Goal: Task Accomplishment & Management: Use online tool/utility

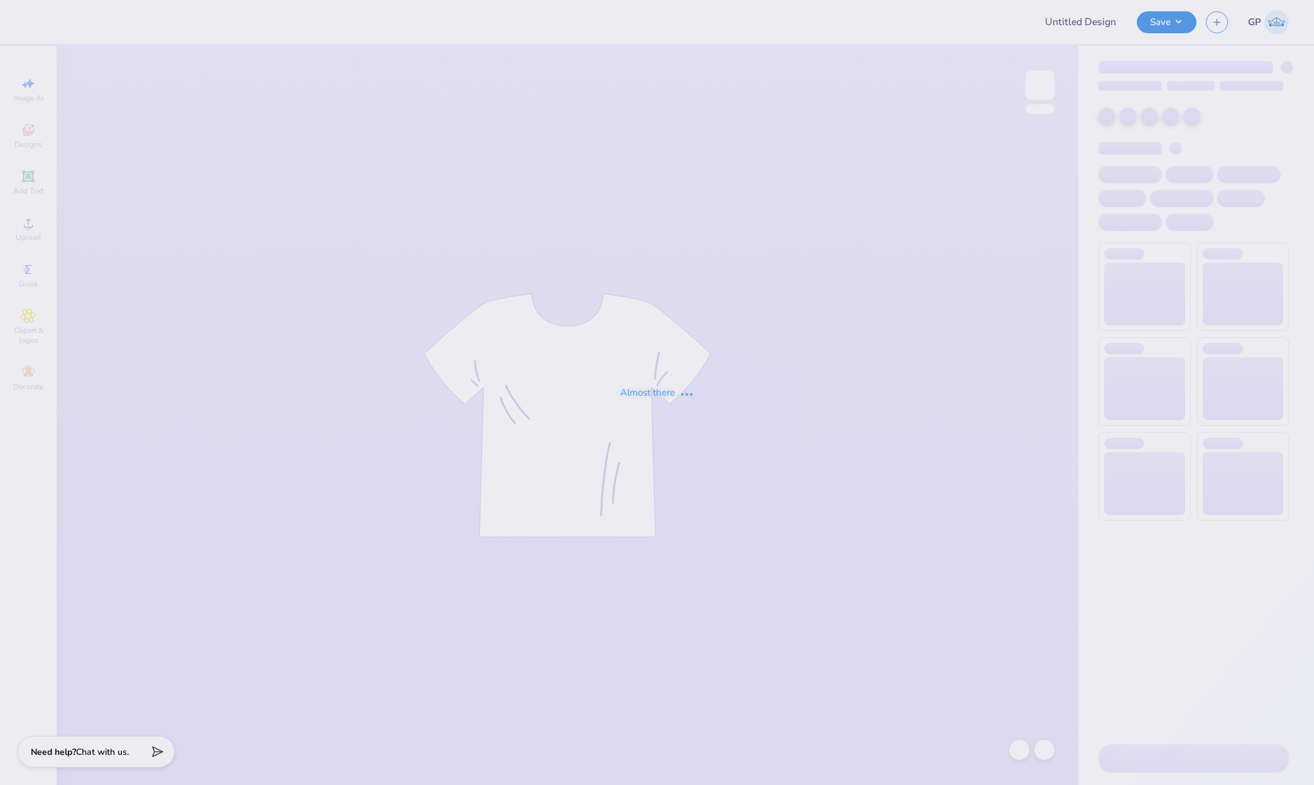
type input "Mr.AXO T-shirts F25"
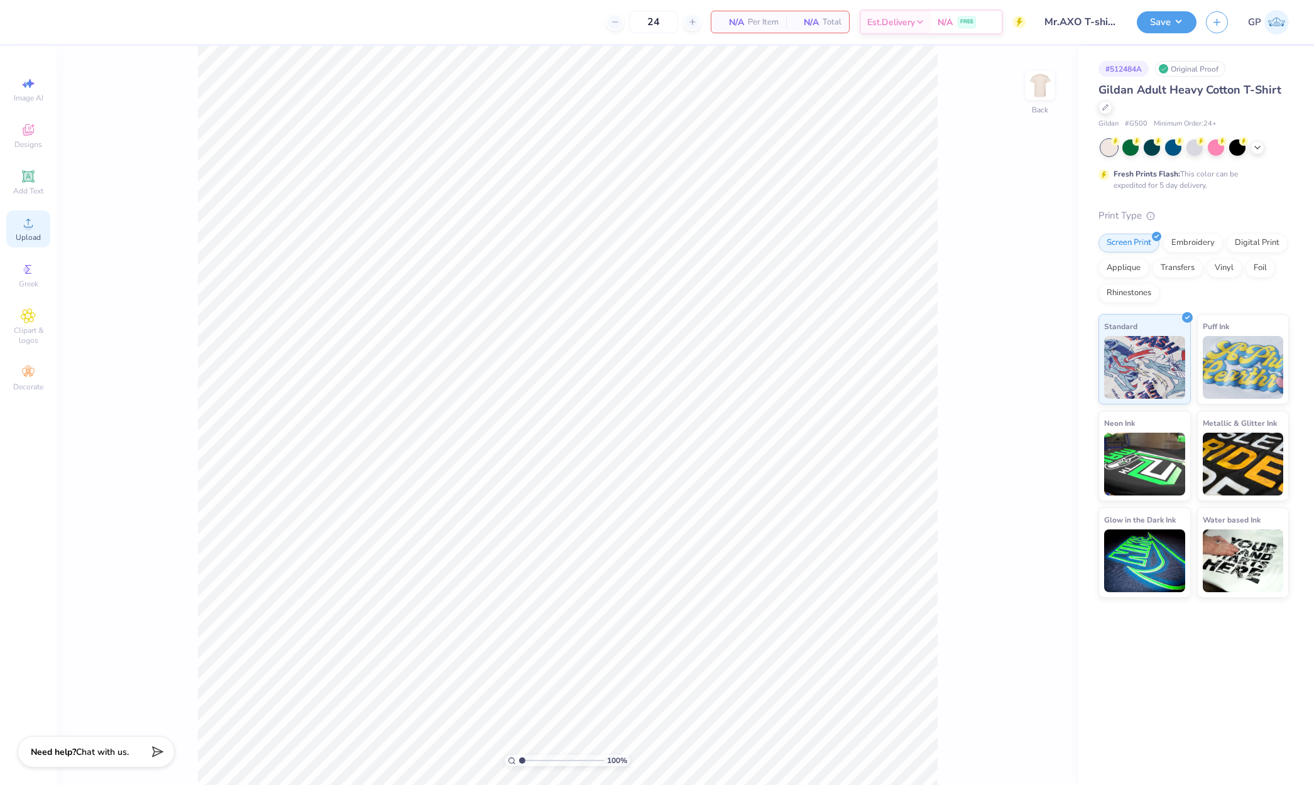
click at [33, 222] on icon at bounding box center [28, 223] width 15 height 15
click at [33, 227] on icon at bounding box center [28, 223] width 15 height 15
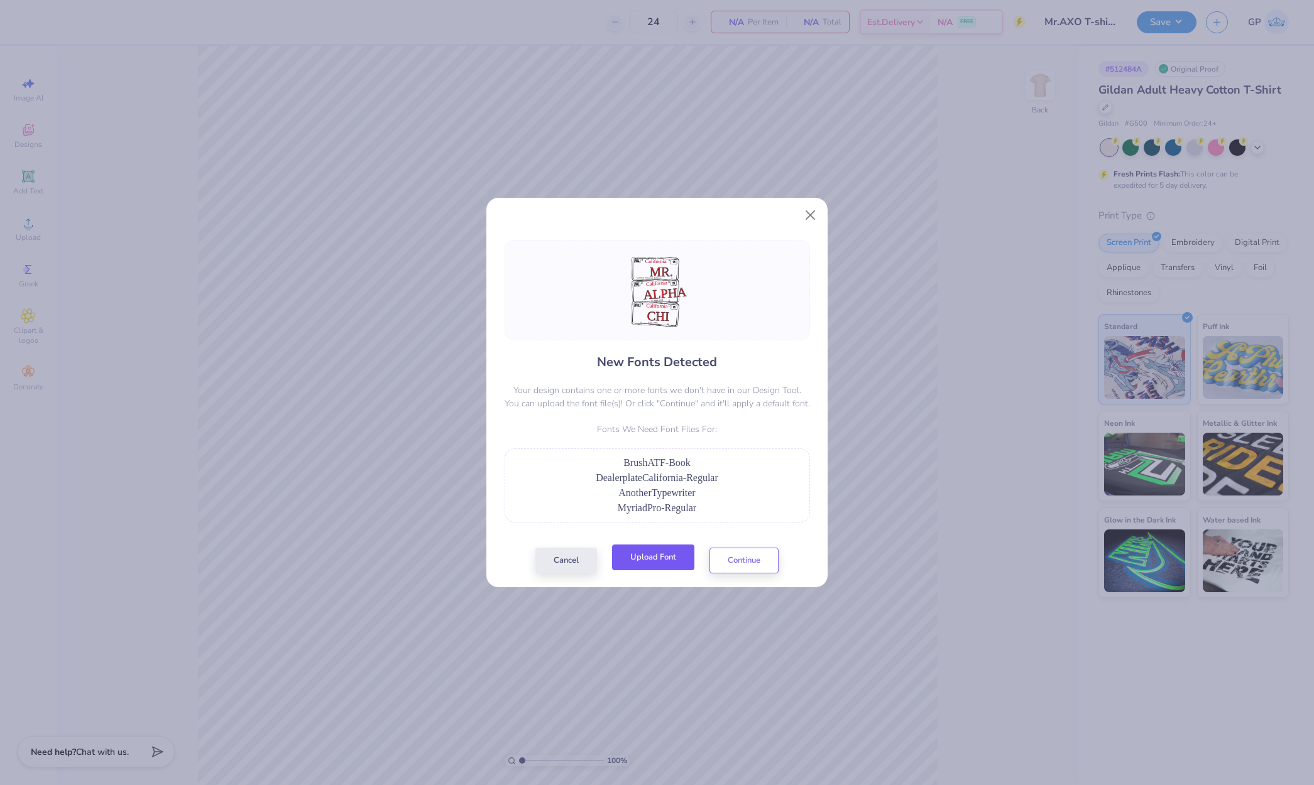
click at [670, 555] on button "Upload Font" at bounding box center [653, 558] width 82 height 26
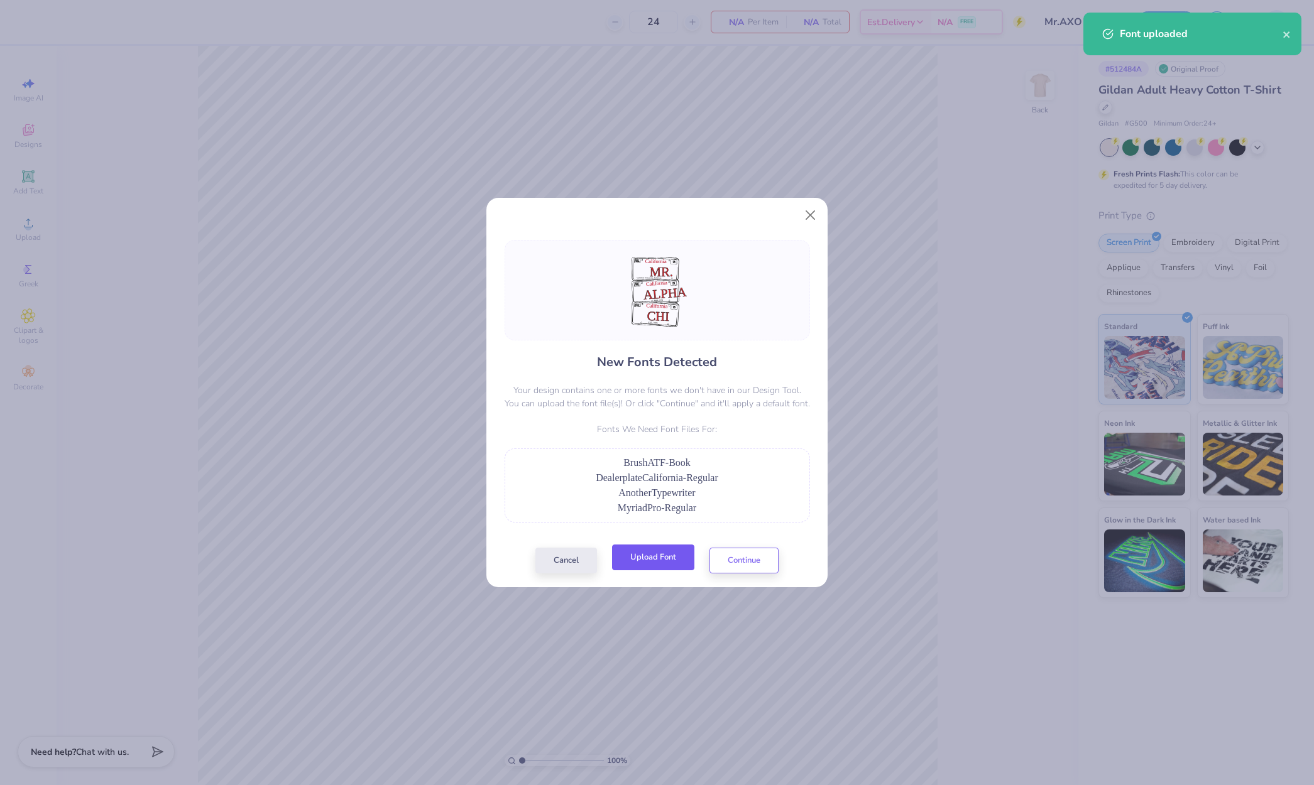
click at [634, 565] on button "Upload Font" at bounding box center [653, 558] width 82 height 26
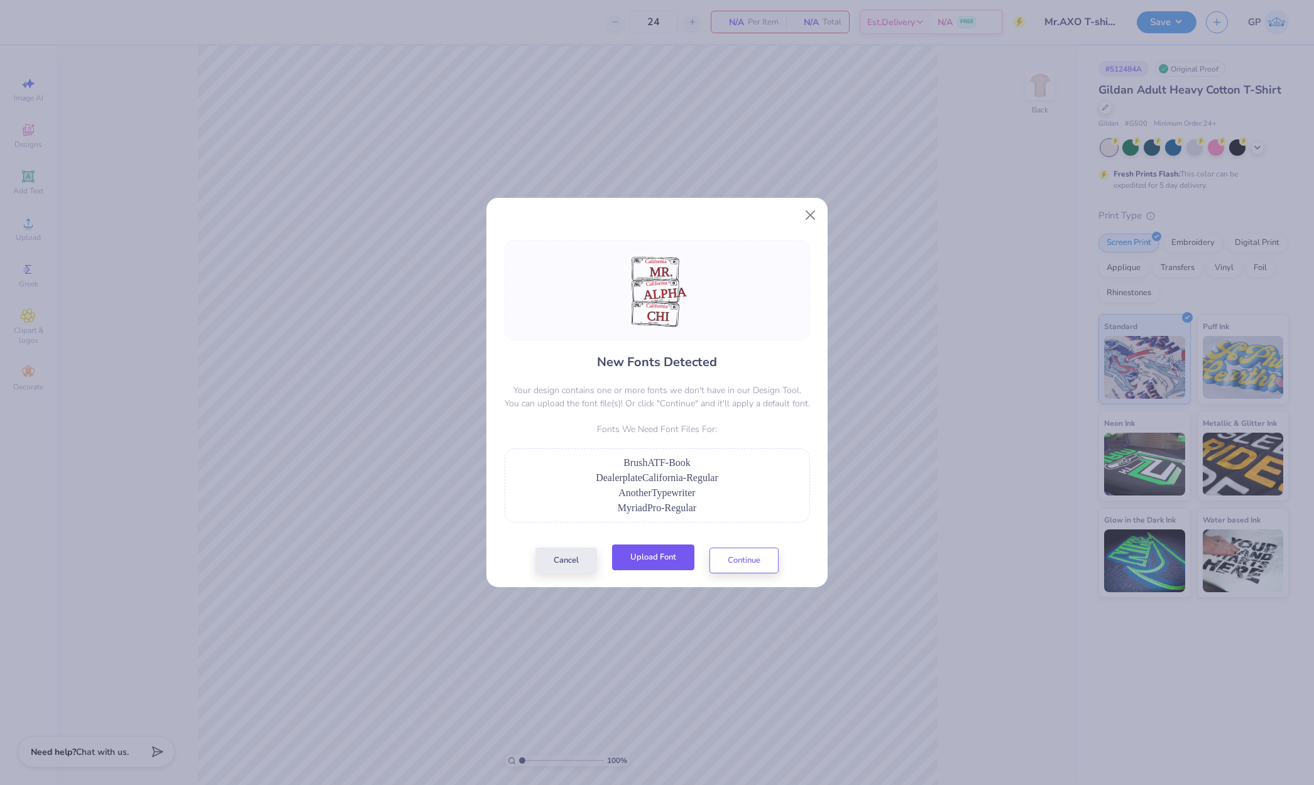
click at [653, 554] on button "Upload Font" at bounding box center [653, 558] width 82 height 26
click at [645, 562] on button "Upload Font" at bounding box center [653, 558] width 82 height 26
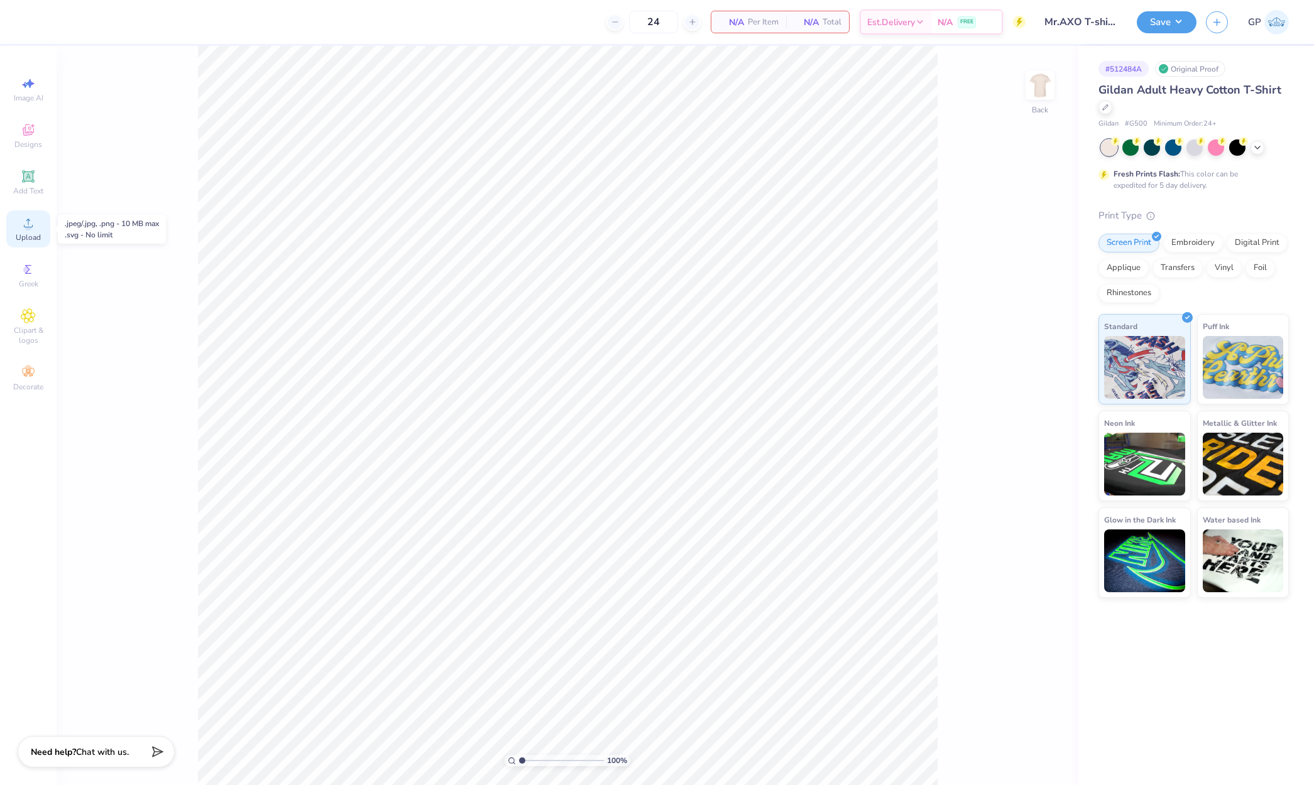
click at [27, 224] on icon at bounding box center [28, 223] width 15 height 15
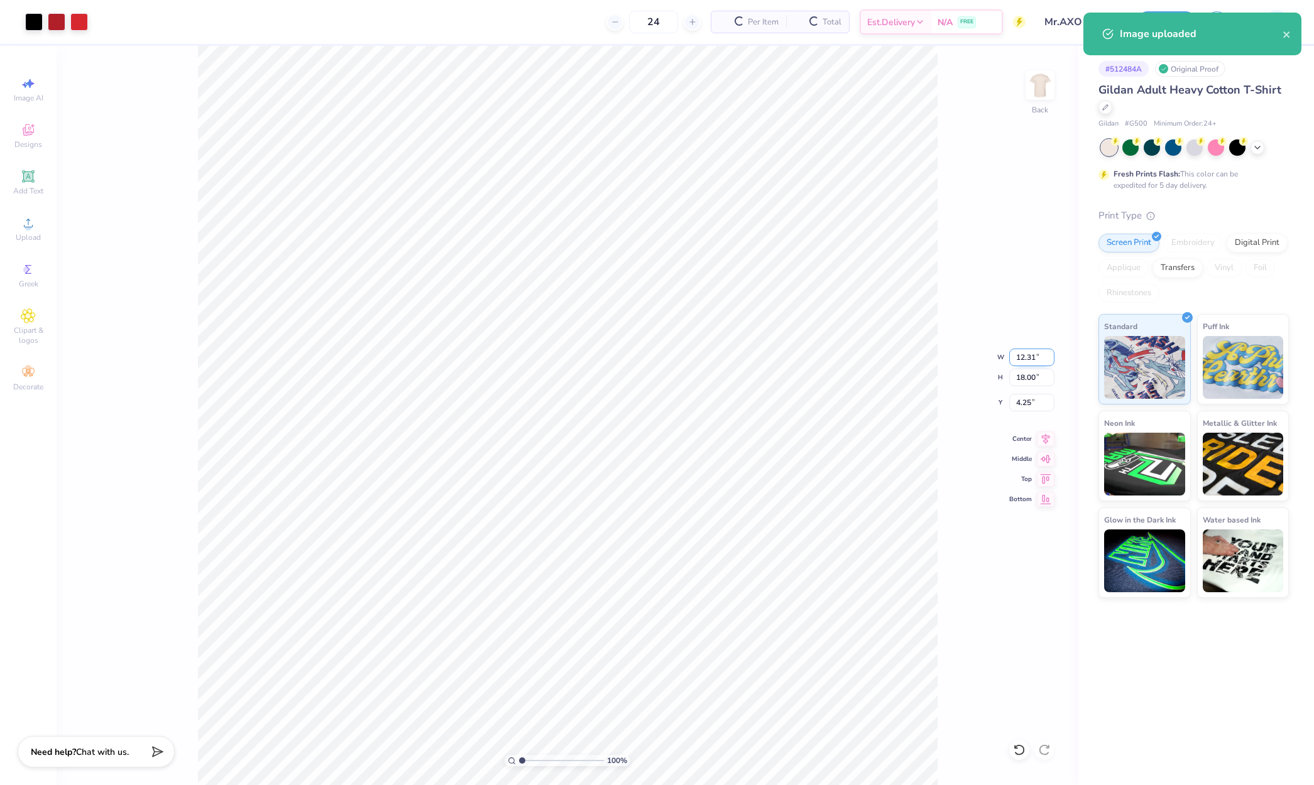
click at [1034, 361] on input "12.31" at bounding box center [1031, 358] width 45 height 18
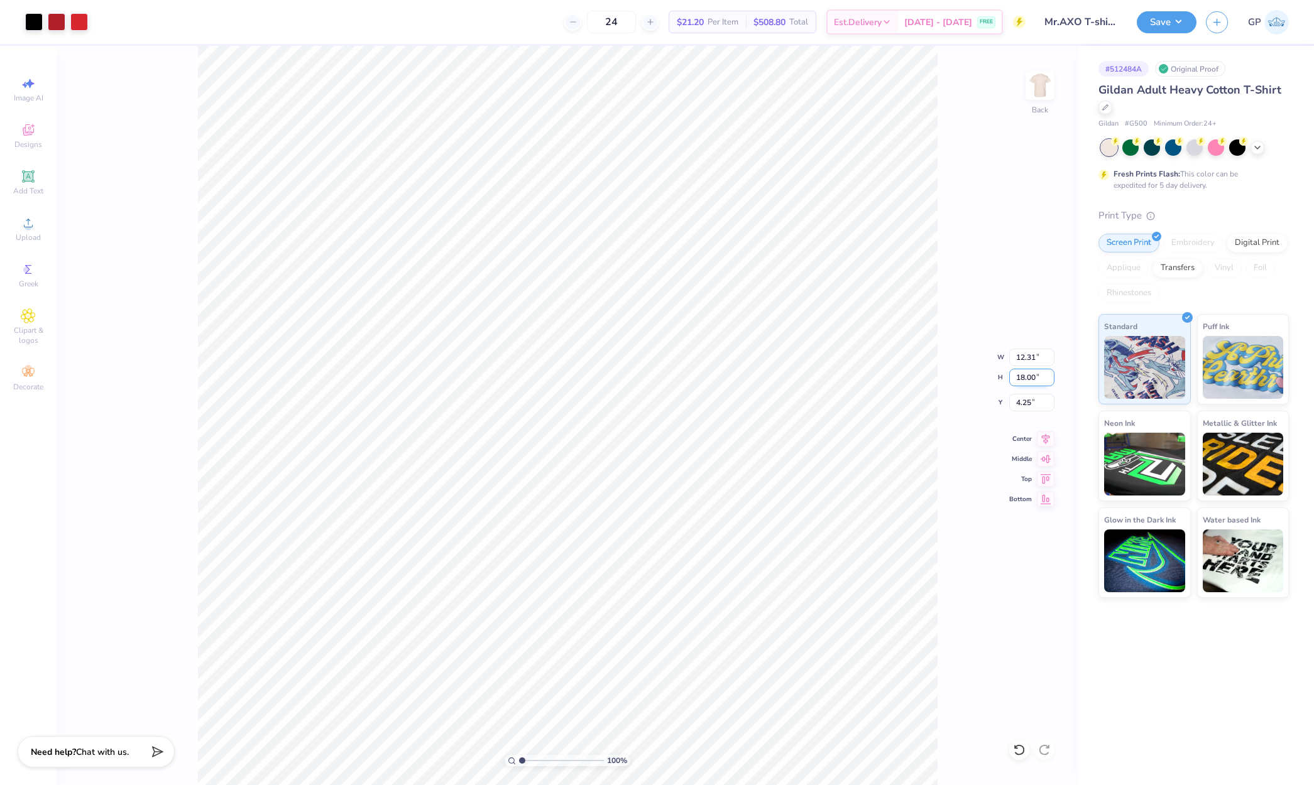
click at [1033, 380] on input "18.00" at bounding box center [1031, 378] width 45 height 18
type input "14"
type input "9.57"
type input "14.00"
click at [1032, 396] on input "6.25" at bounding box center [1031, 403] width 45 height 18
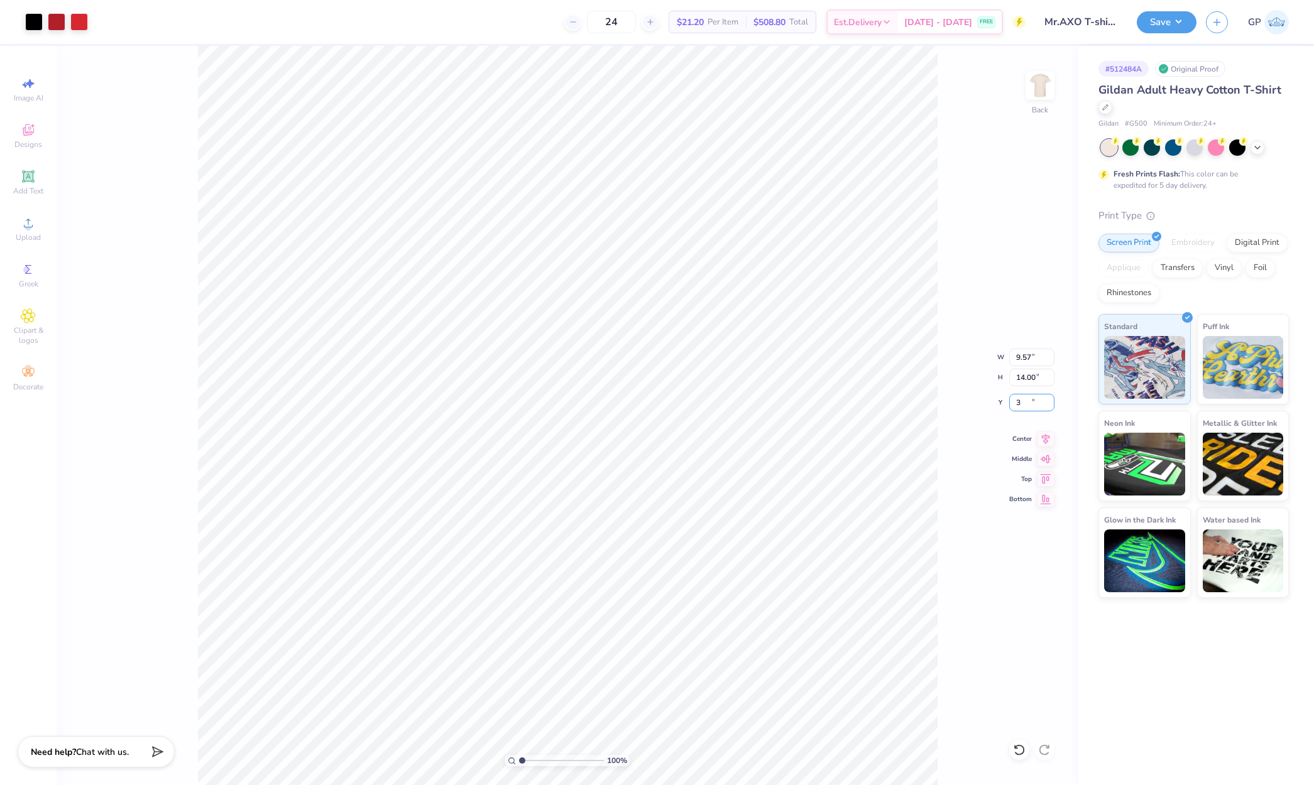
type input "3.00"
click at [1156, 26] on button "Save" at bounding box center [1167, 20] width 60 height 22
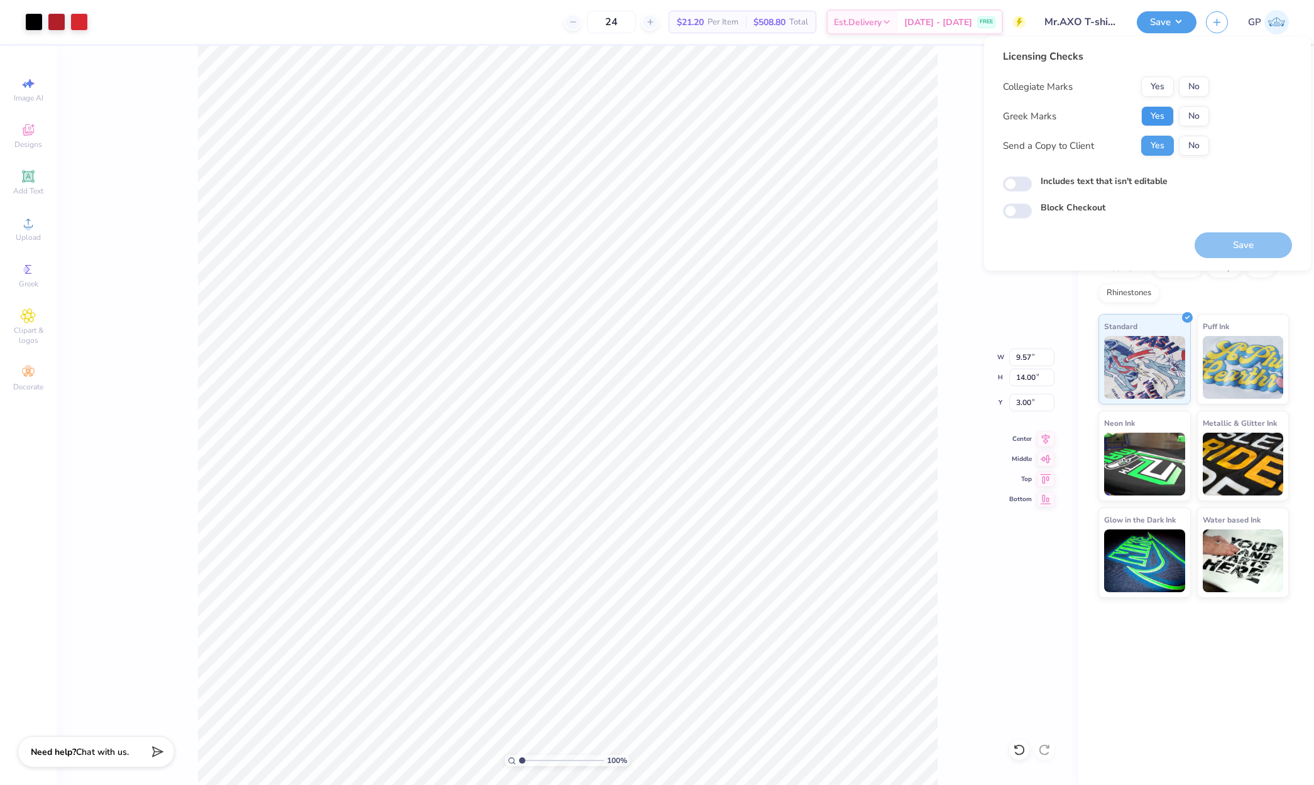
click at [1152, 116] on button "Yes" at bounding box center [1157, 116] width 33 height 20
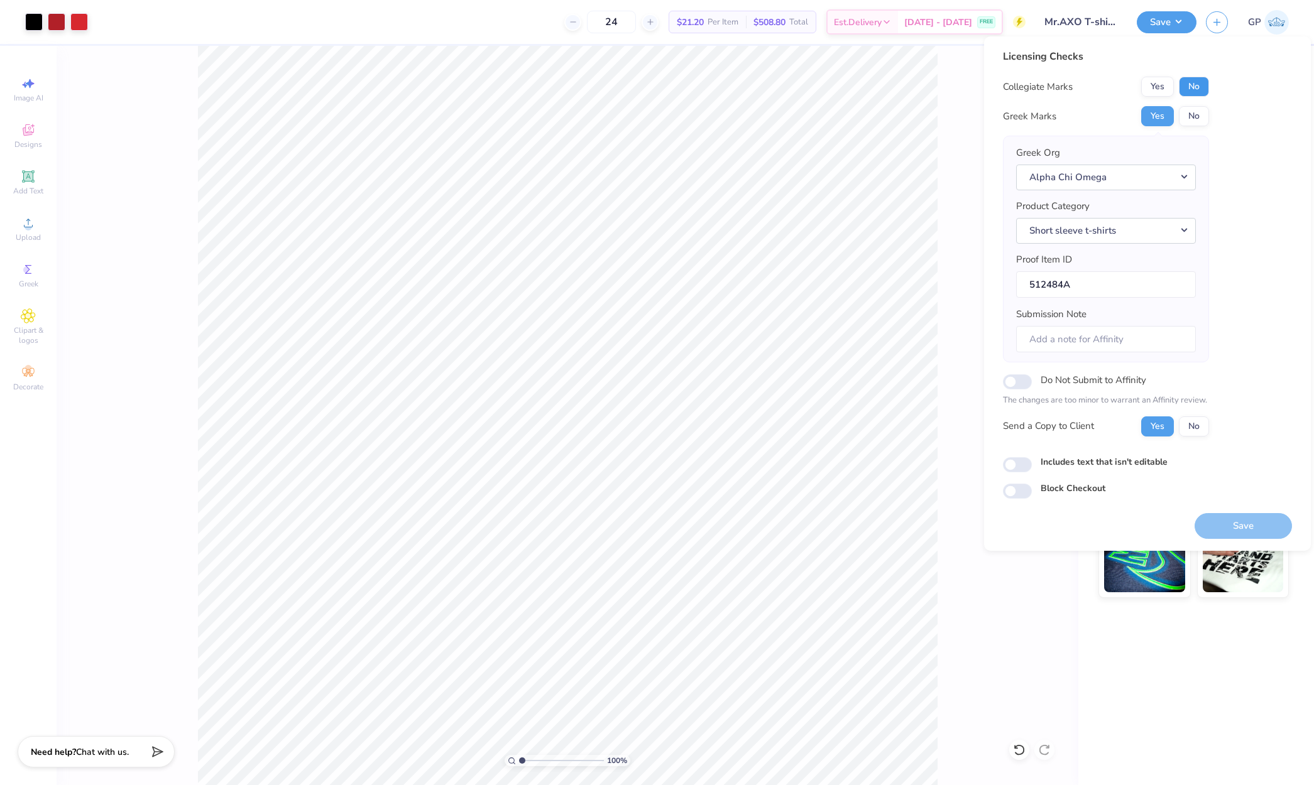
click at [1191, 88] on button "No" at bounding box center [1194, 87] width 30 height 20
click at [1159, 87] on button "Yes" at bounding box center [1157, 87] width 33 height 20
click at [1016, 456] on div "Includes text that isn't editable" at bounding box center [1147, 463] width 289 height 14
click at [1017, 462] on input "Includes text that isn't editable" at bounding box center [1017, 464] width 29 height 15
checkbox input "true"
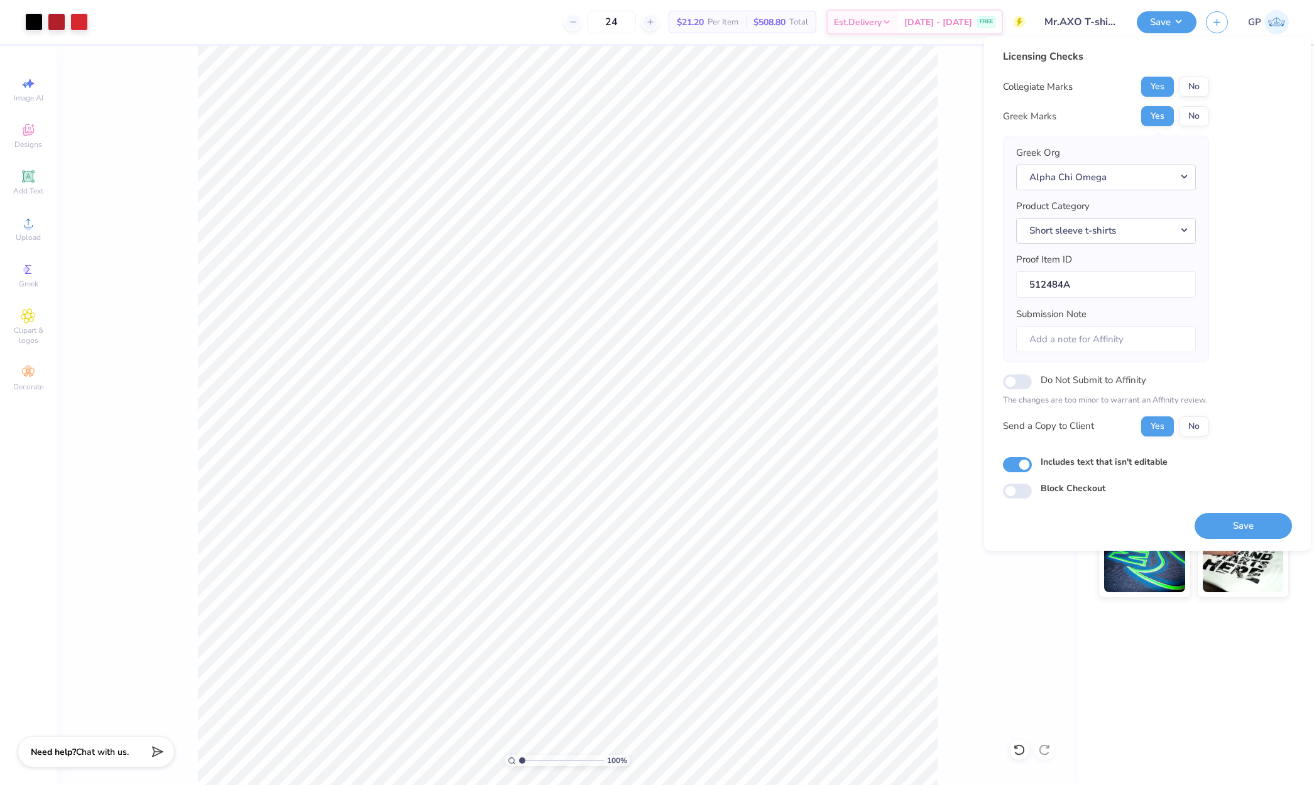
click at [1212, 511] on div "Save" at bounding box center [1242, 519] width 97 height 40
click at [1217, 519] on button "Save" at bounding box center [1242, 526] width 97 height 26
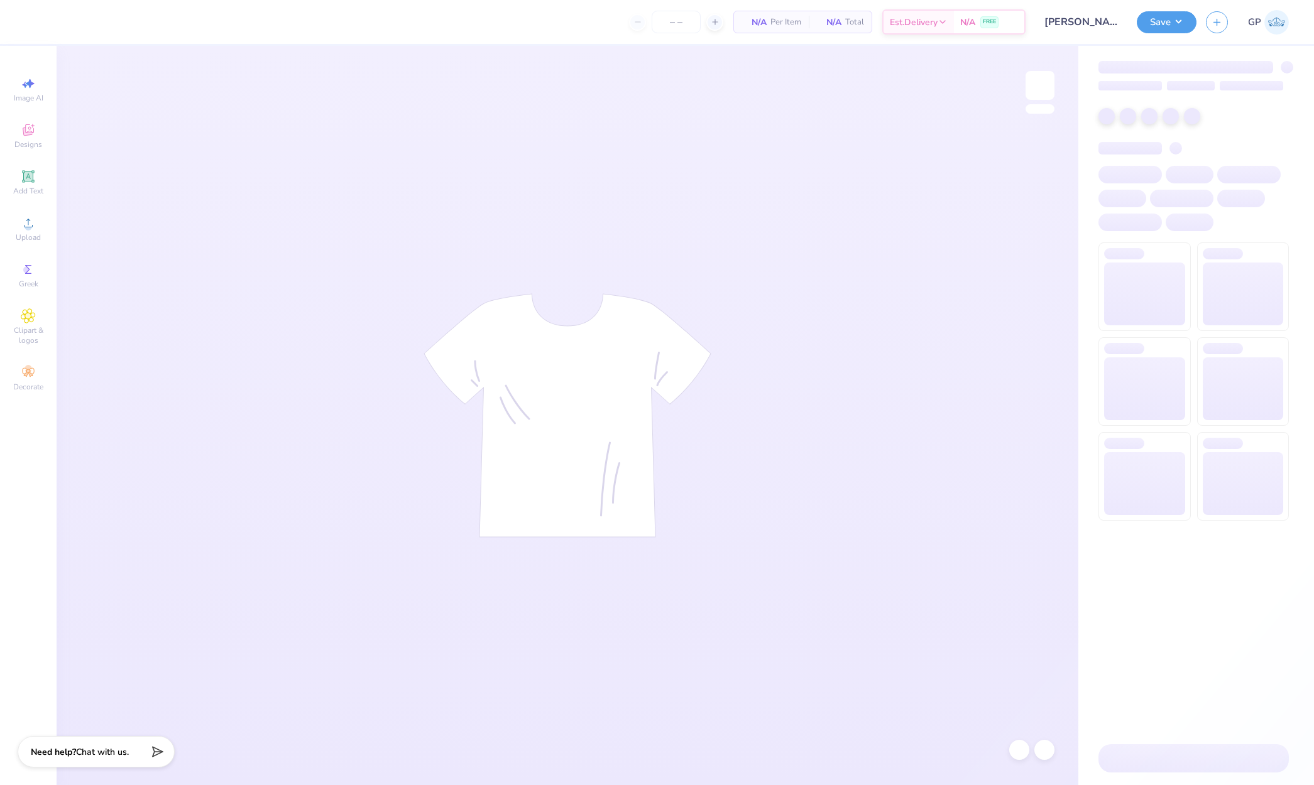
type input "24"
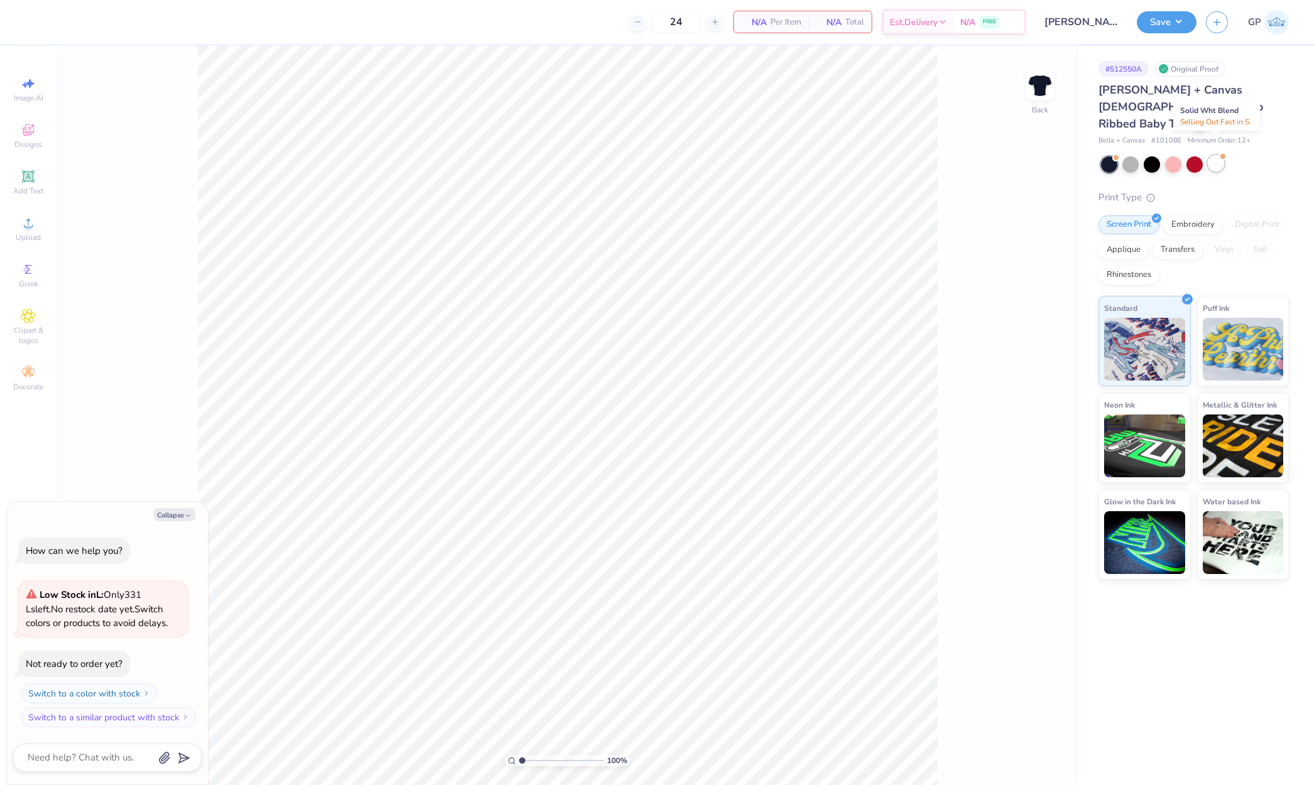
click at [1218, 155] on div at bounding box center [1216, 163] width 16 height 16
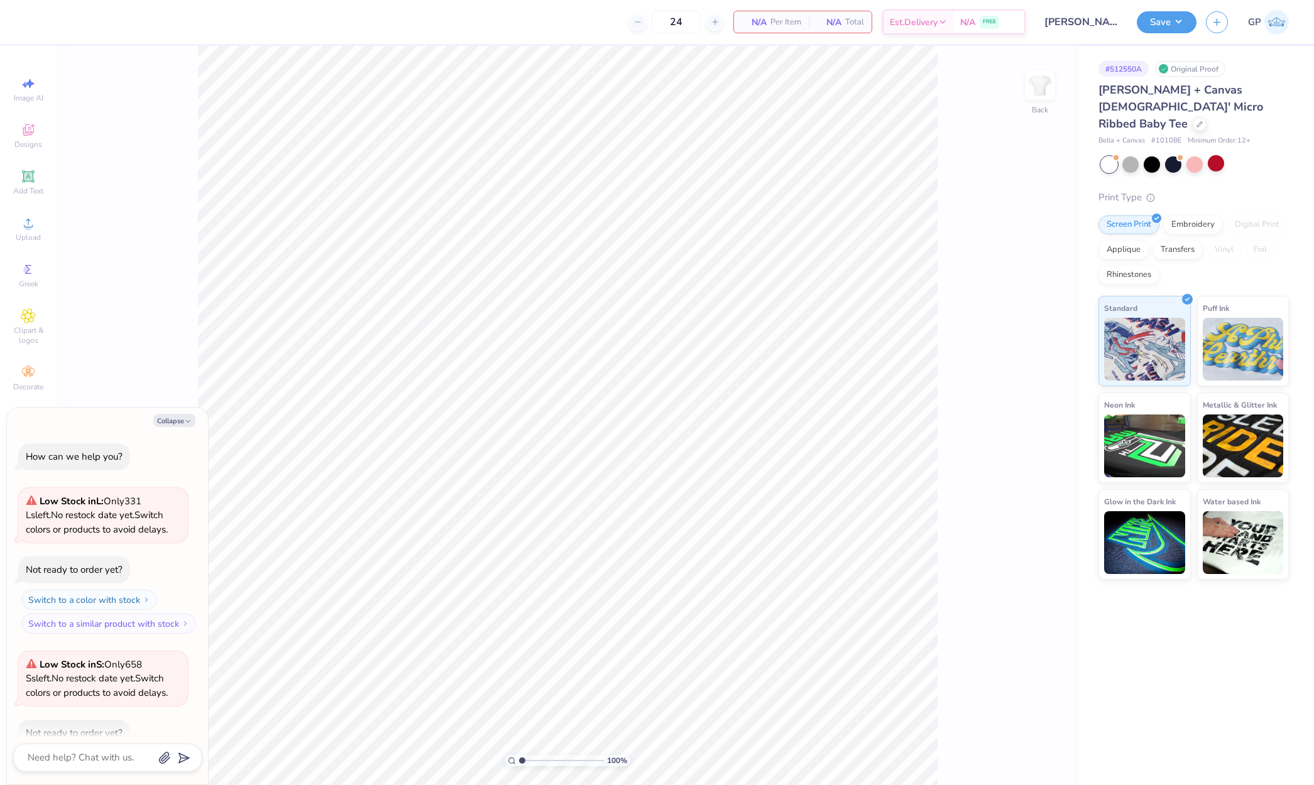
scroll to position [70, 0]
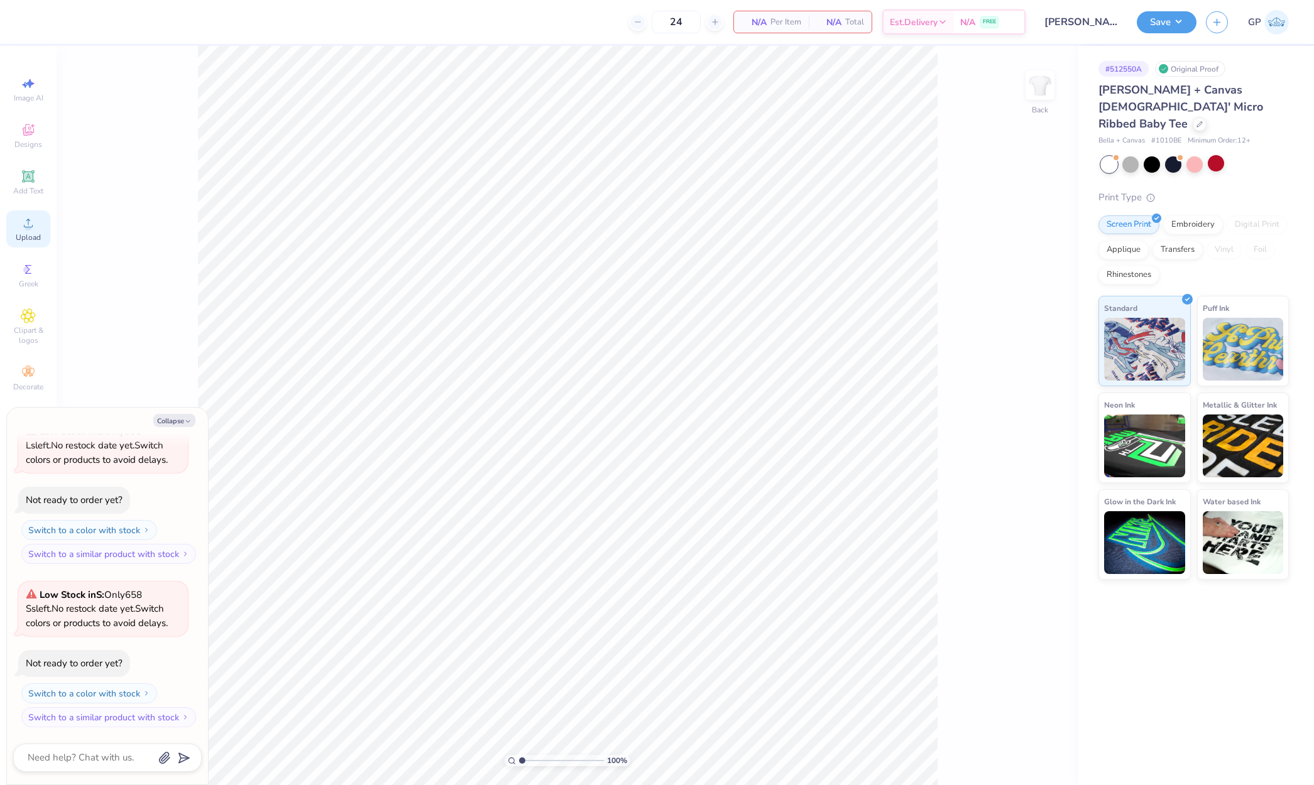
click at [35, 233] on span "Upload" at bounding box center [28, 237] width 25 height 10
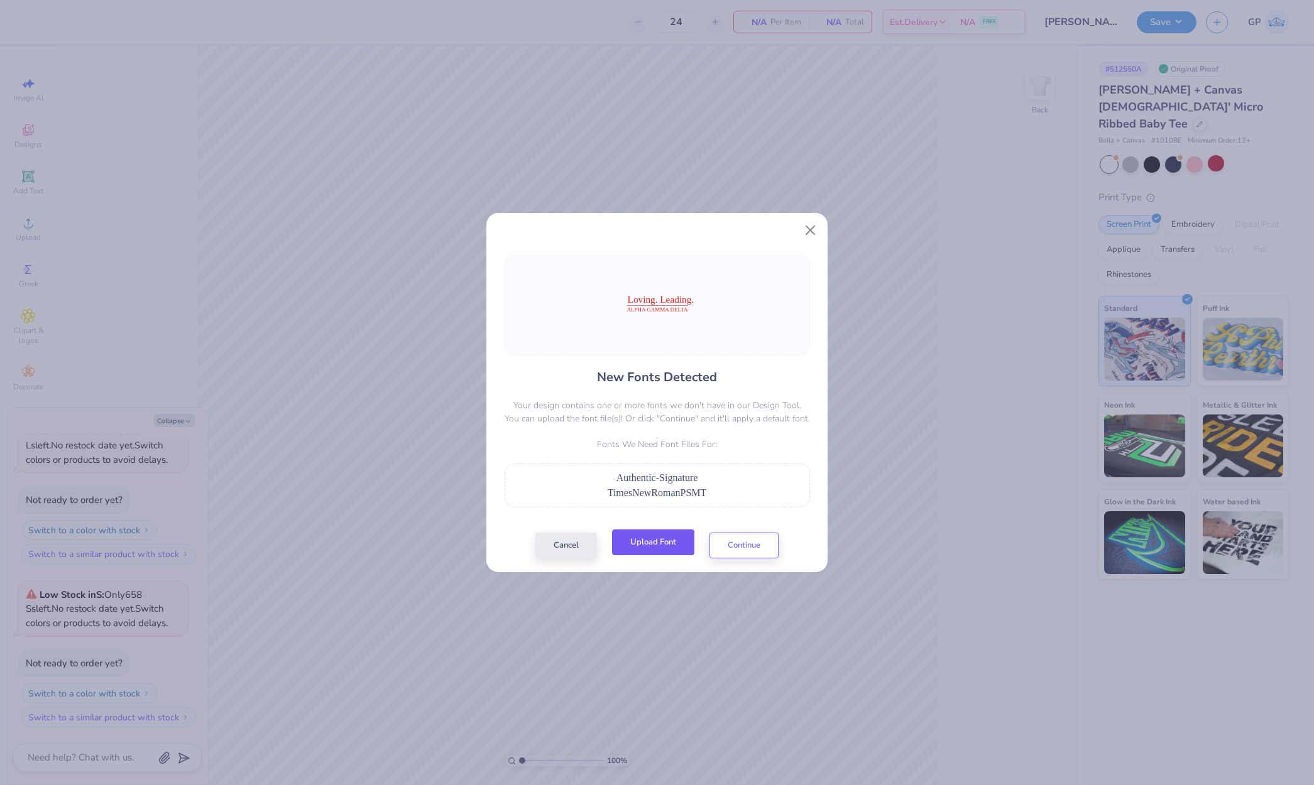
click at [666, 546] on button "Upload Font" at bounding box center [653, 543] width 82 height 26
type textarea "x"
click at [669, 542] on button "Upload Font" at bounding box center [653, 543] width 82 height 26
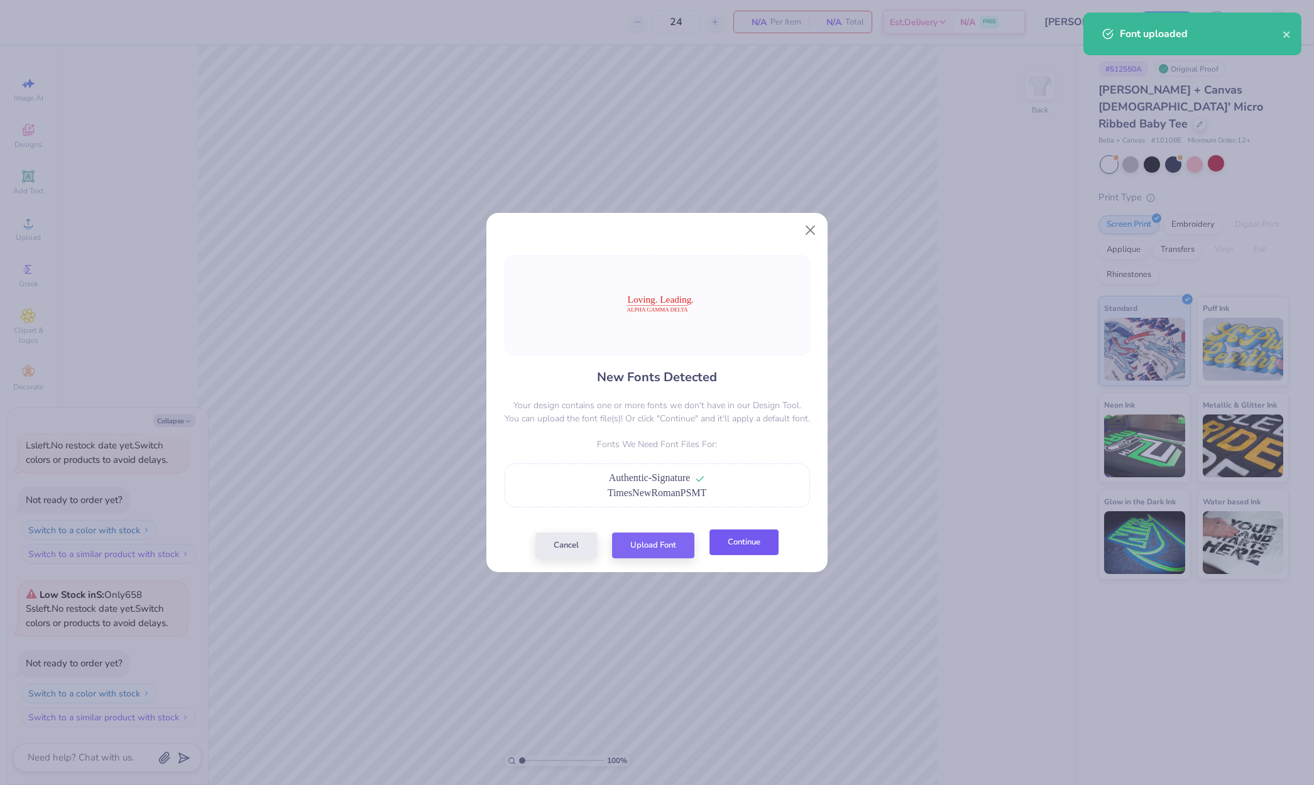
click at [740, 544] on button "Continue" at bounding box center [743, 543] width 69 height 26
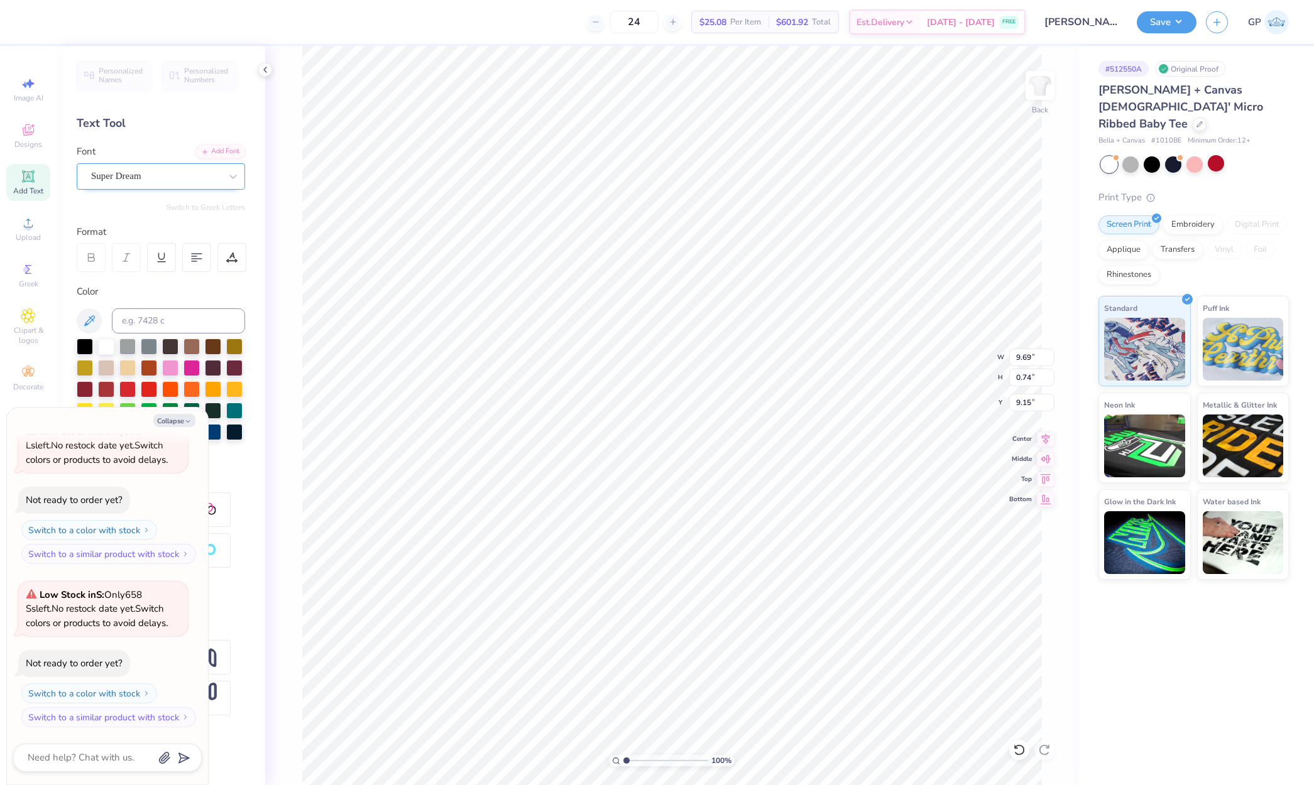
type textarea "x"
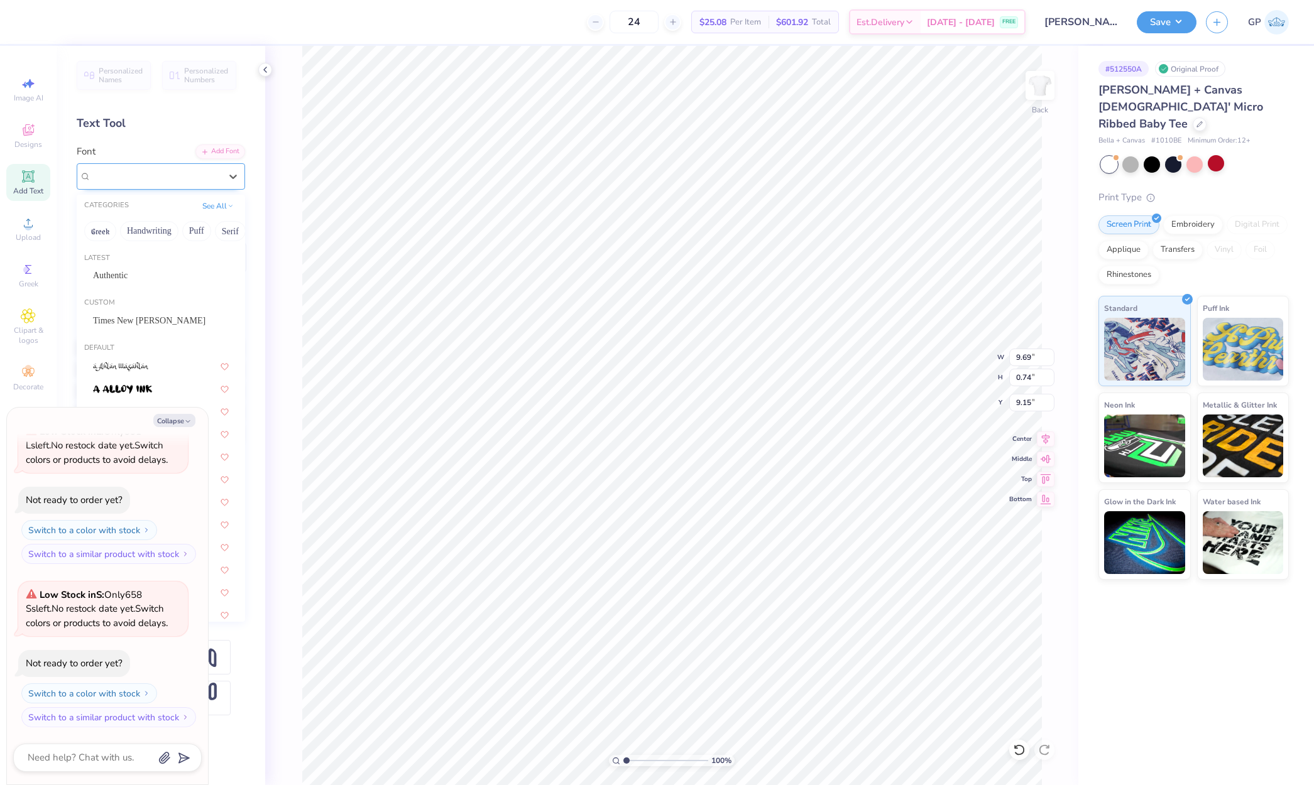
click at [117, 185] on div "Super Dream" at bounding box center [156, 176] width 132 height 19
type input "t"
type textarea "x"
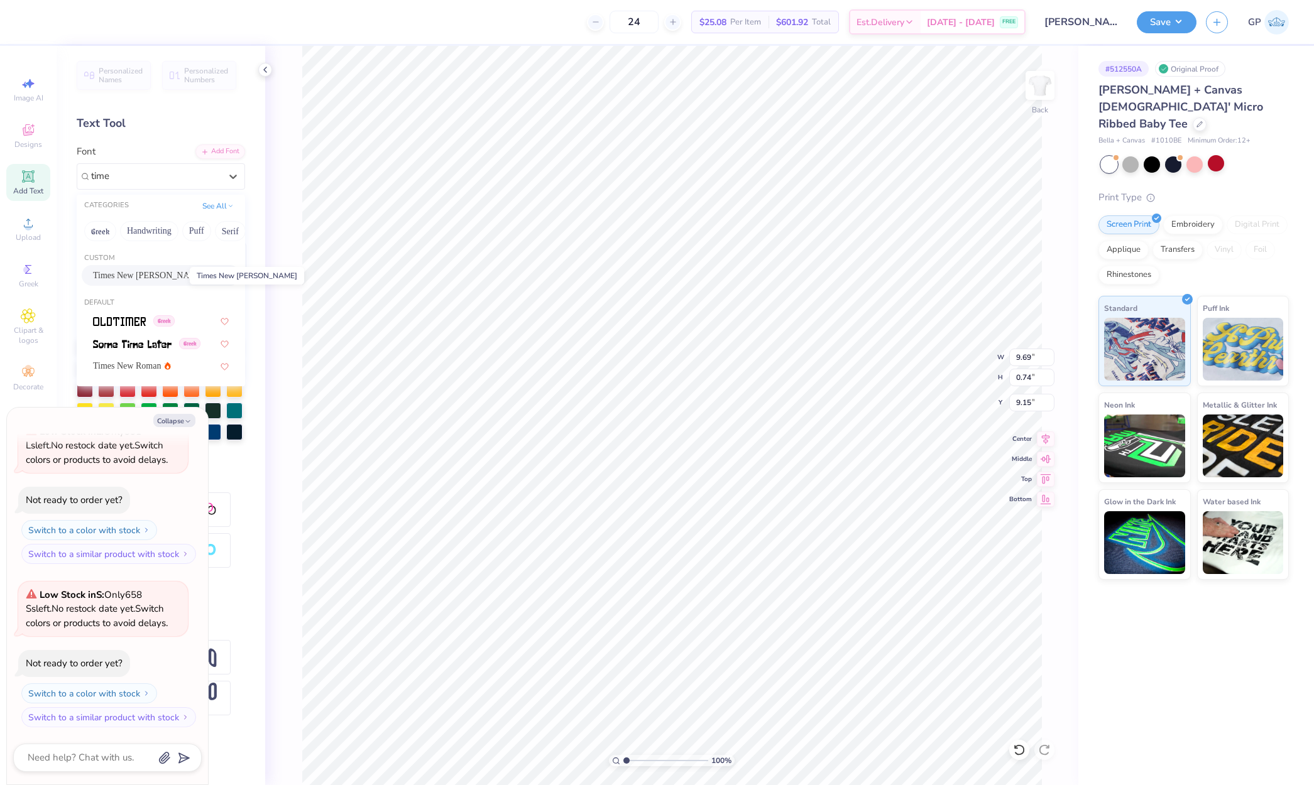
click at [153, 271] on span "Times New Roman Cyr" at bounding box center [149, 275] width 112 height 13
type input "time"
type textarea "x"
type input "10.99"
type input "0.67"
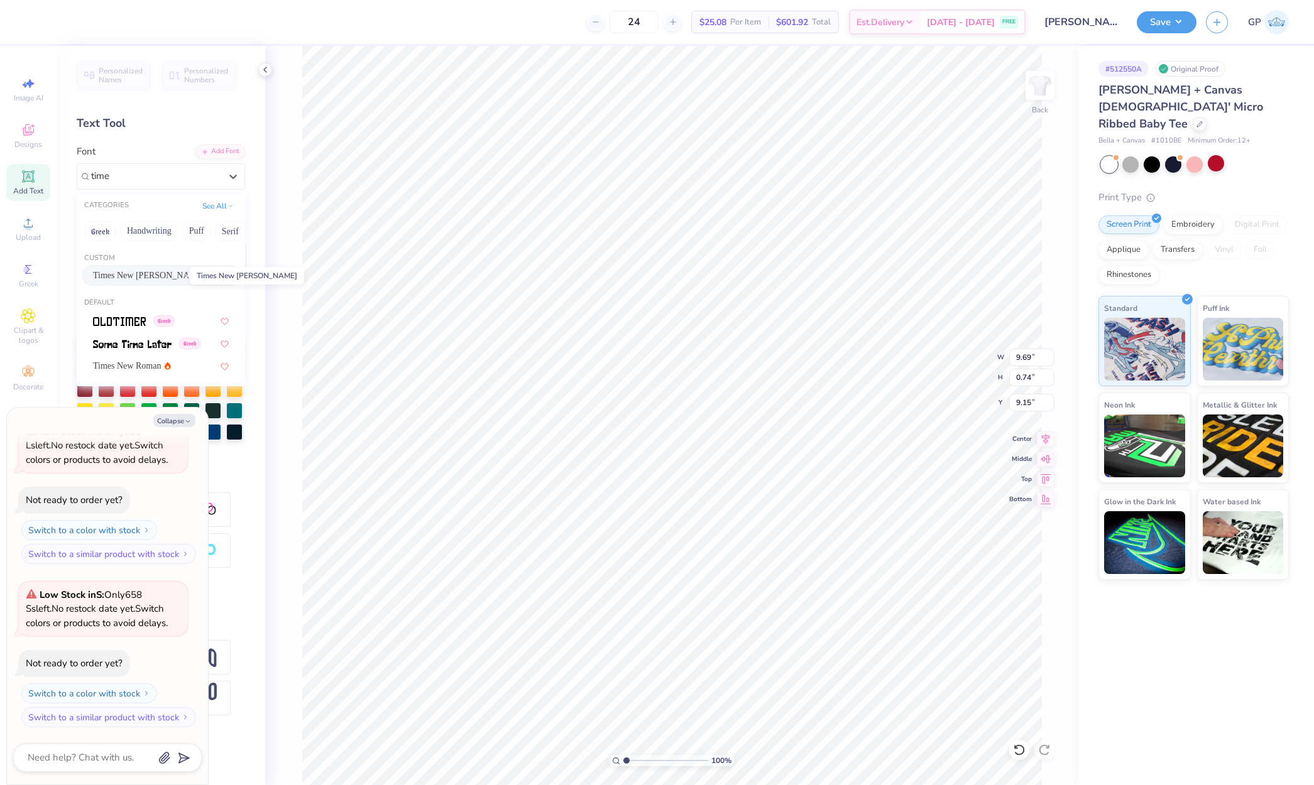
type input "9.25"
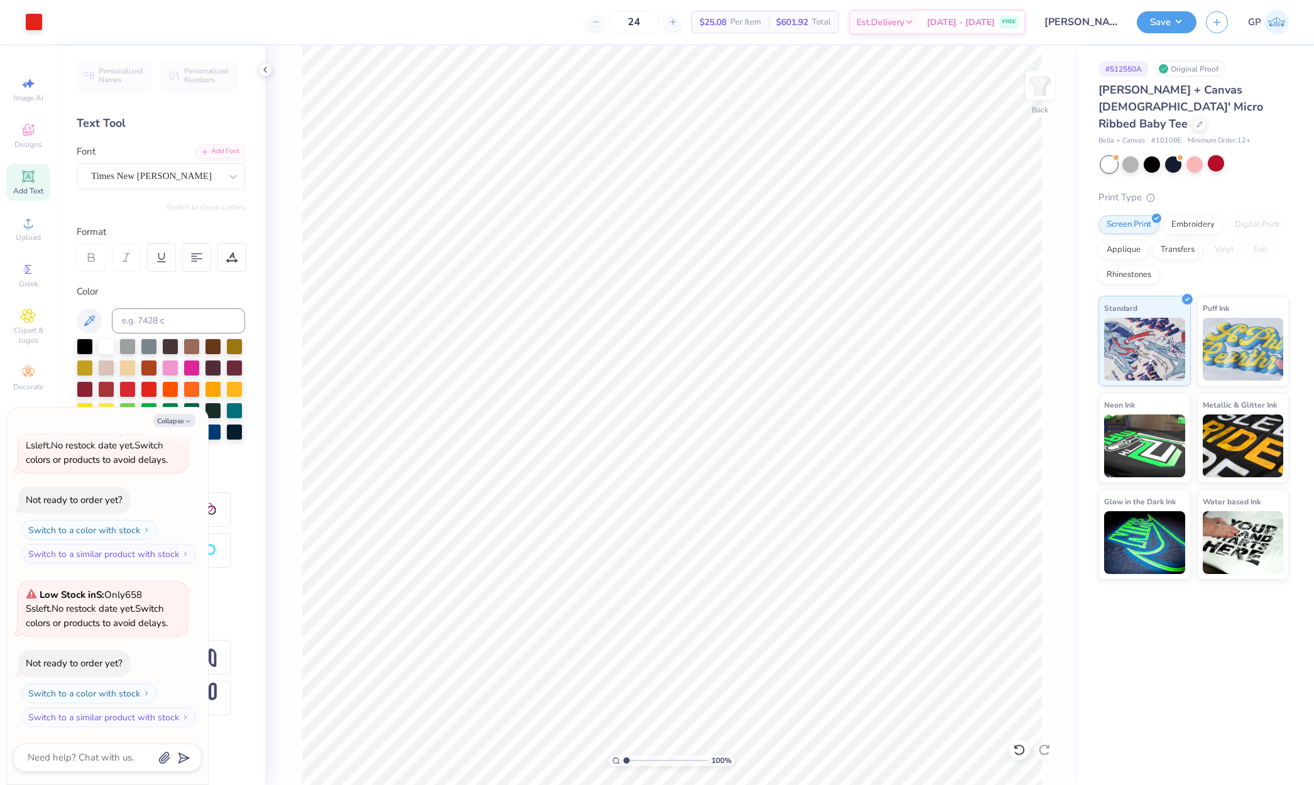
type textarea "x"
click at [1025, 351] on input "11.01" at bounding box center [1031, 358] width 45 height 18
type input "7"
type textarea "x"
type input "7.00"
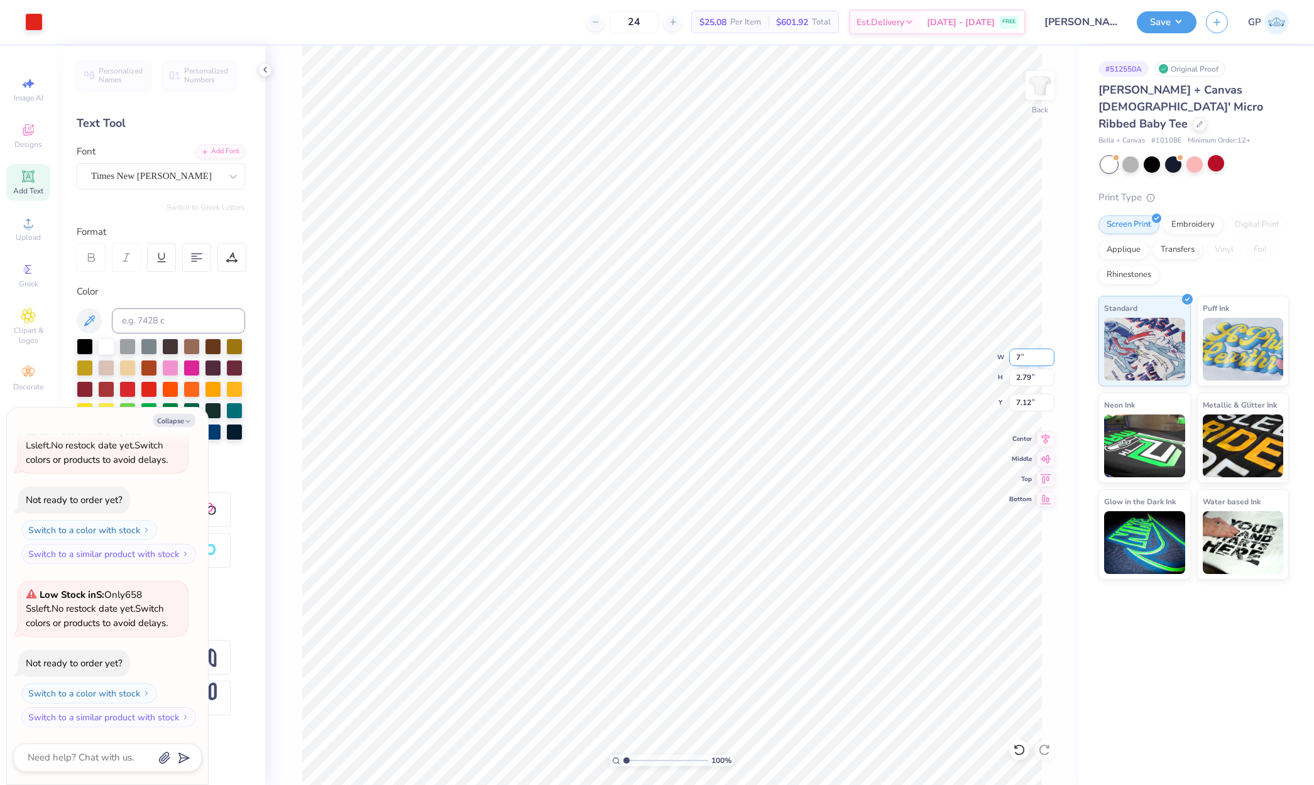
type input "1.78"
type input "7.63"
click at [1030, 398] on input "7.63" at bounding box center [1031, 403] width 45 height 18
click at [1033, 359] on input "7.00" at bounding box center [1031, 358] width 45 height 18
type input "9"
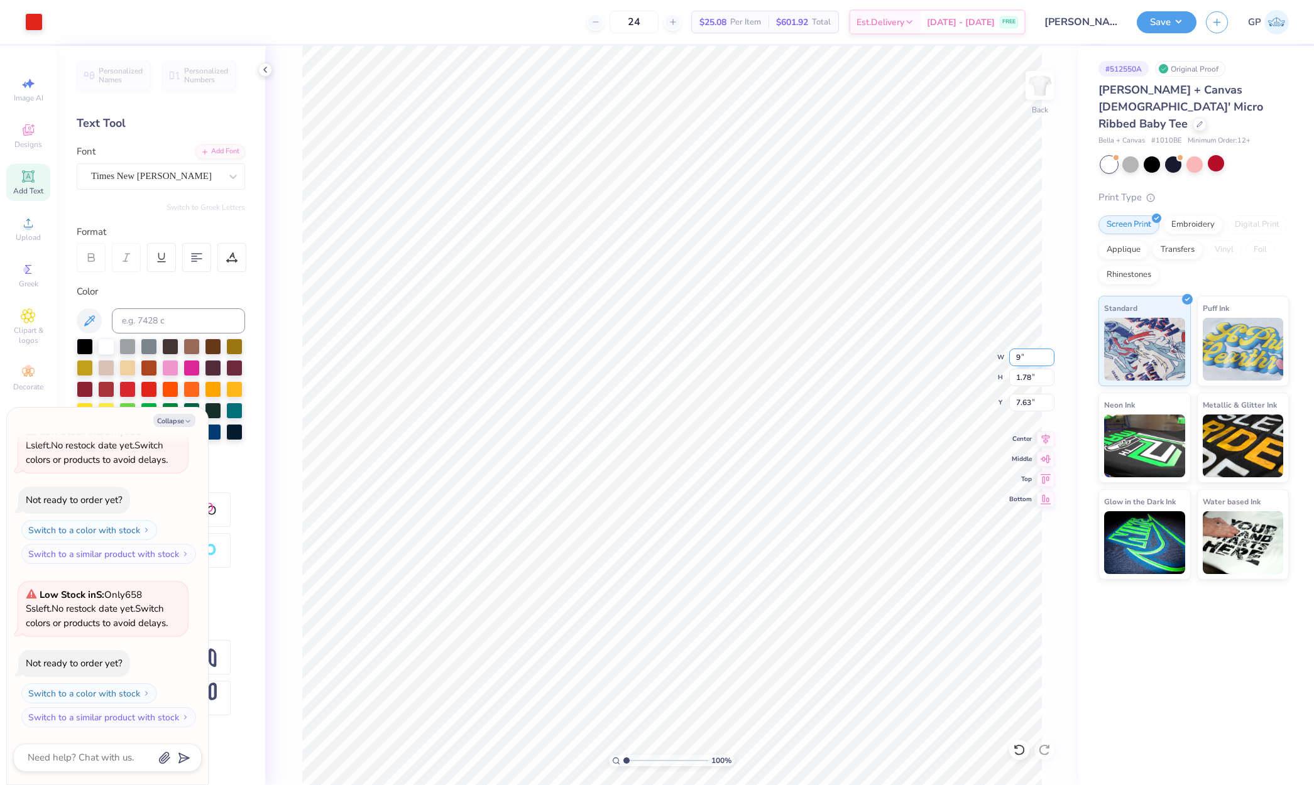
type textarea "x"
type input "9.00"
type input "2.28"
click at [1029, 403] on input "7.38" at bounding box center [1031, 403] width 45 height 18
type input "3"
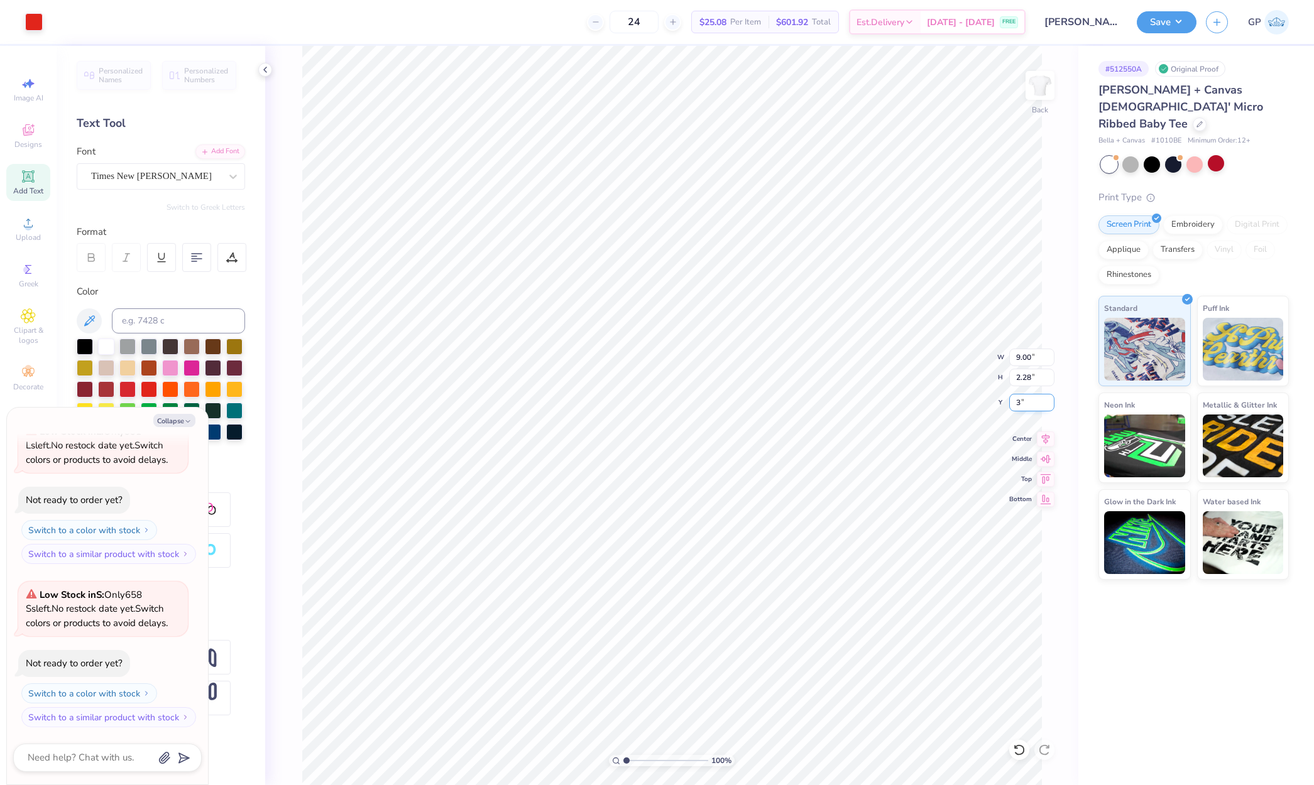
type textarea "x"
type input "3.00"
click at [1157, 21] on button "Save" at bounding box center [1167, 20] width 60 height 22
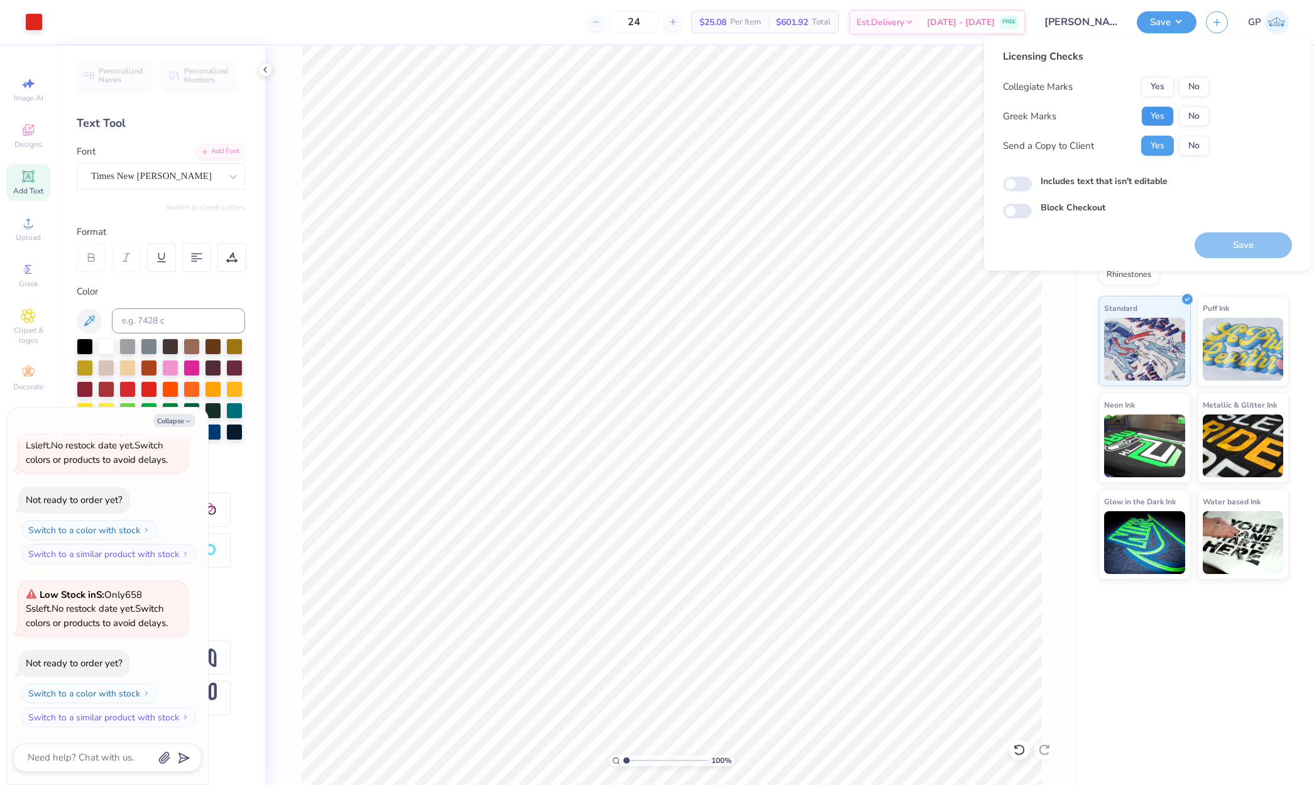
click at [1164, 116] on button "Yes" at bounding box center [1157, 116] width 33 height 20
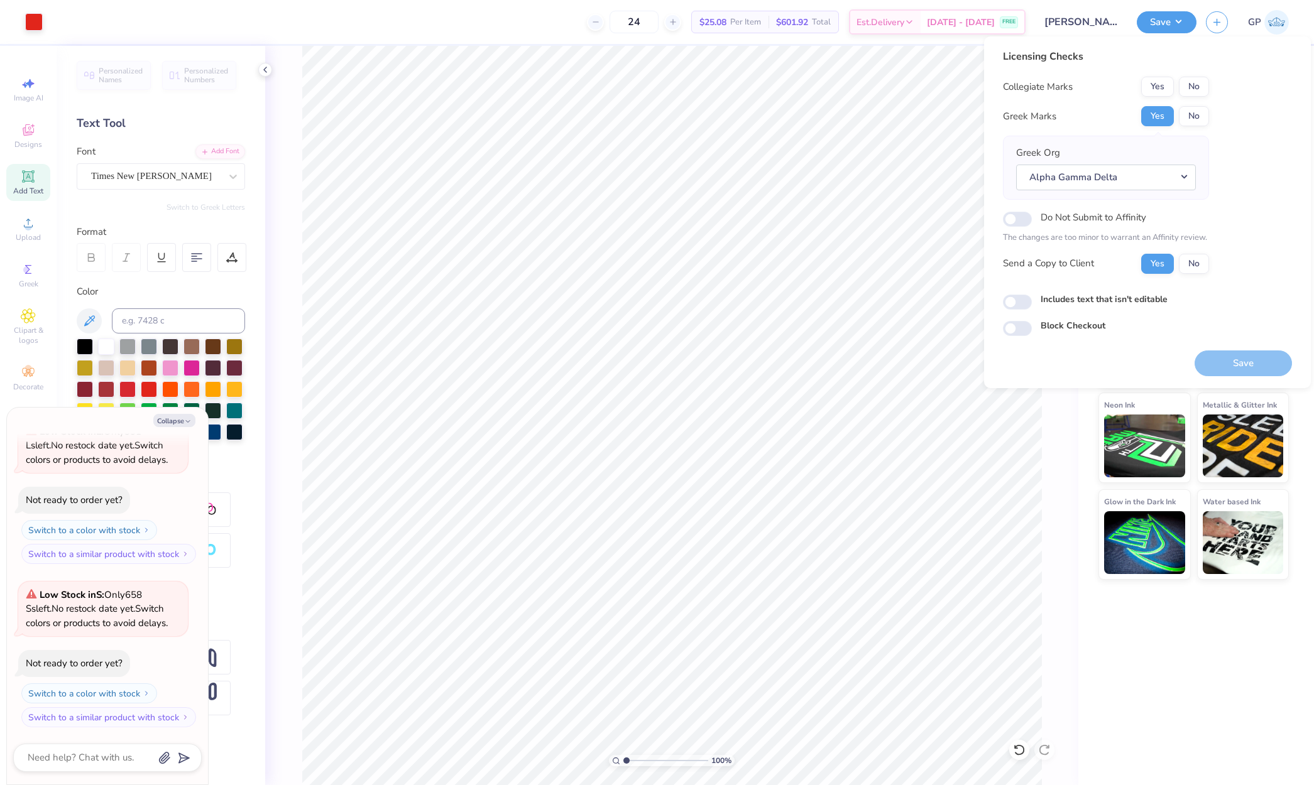
click at [1210, 90] on div "Licensing Checks Collegiate Marks Yes No Greek Marks Yes No Greek Org Alpha Gam…" at bounding box center [1147, 192] width 289 height 287
click at [1198, 90] on button "No" at bounding box center [1194, 87] width 30 height 20
click at [1228, 355] on button "Save" at bounding box center [1242, 364] width 97 height 26
type textarea "x"
